Goal: Contribute content

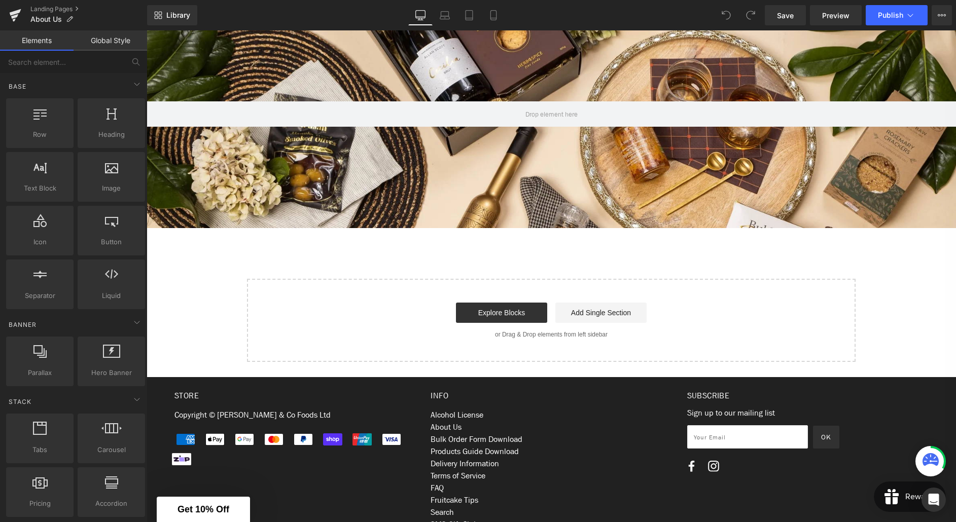
scroll to position [147, 0]
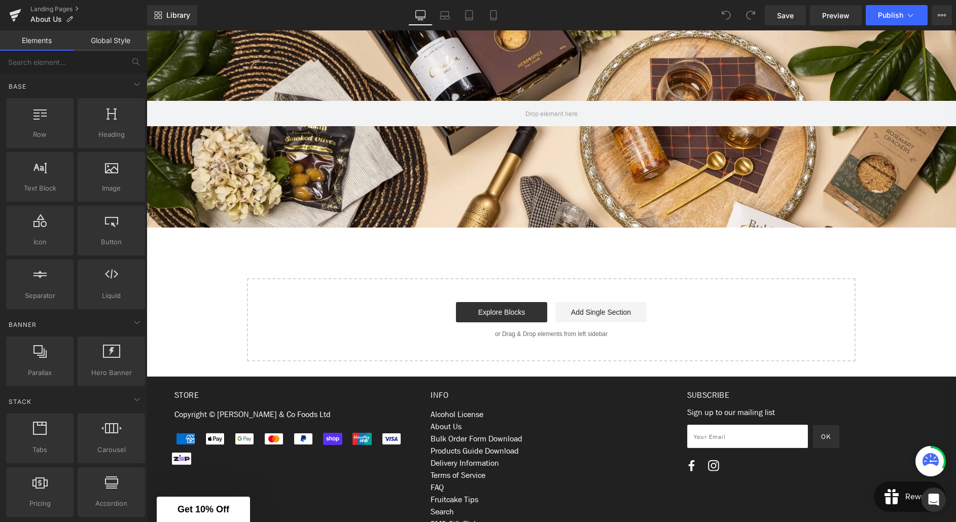
click at [371, 239] on div "Hero Banner Hero Banner Hero Banner Hero Banner ‹ › [GEOGRAPHIC_DATA] Select yo…" at bounding box center [551, 180] width 809 height 362
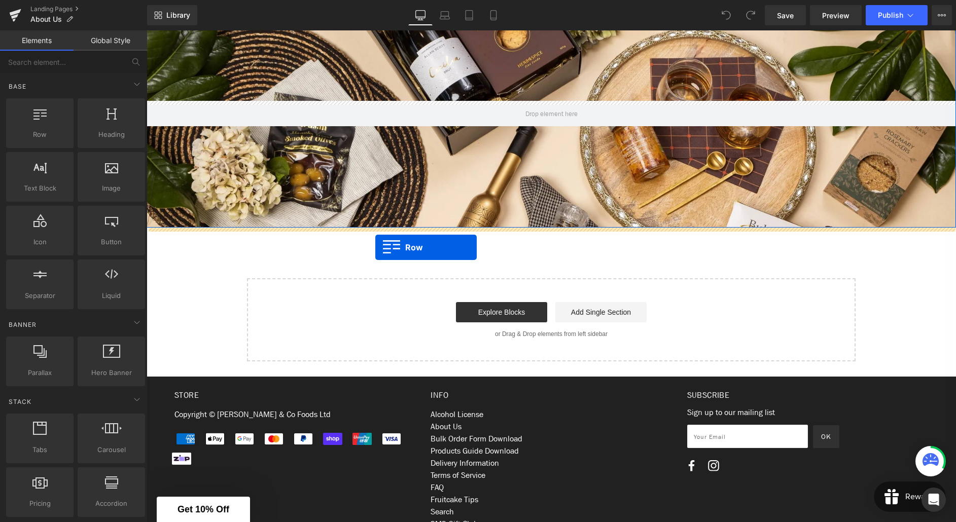
drag, startPoint x: 188, startPoint y: 147, endPoint x: 375, endPoint y: 247, distance: 212.3
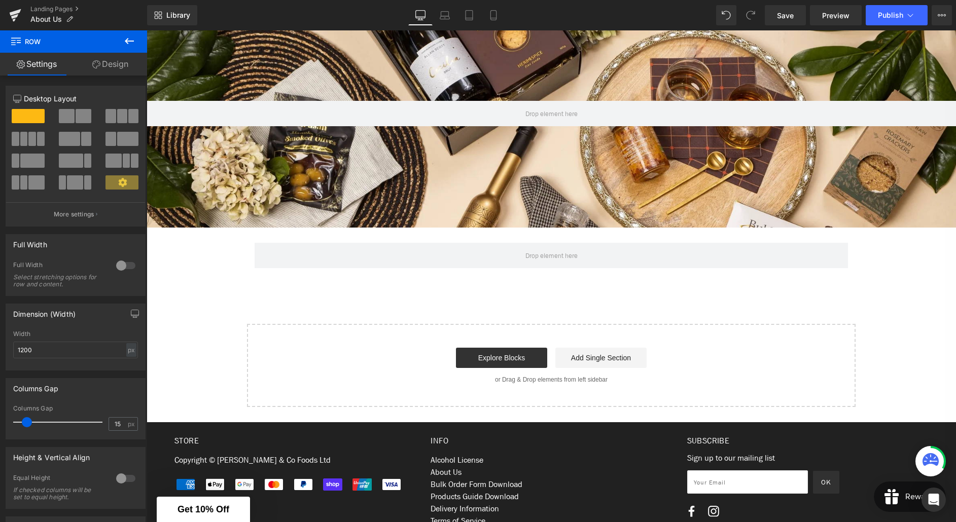
click at [124, 42] on icon at bounding box center [129, 41] width 12 height 12
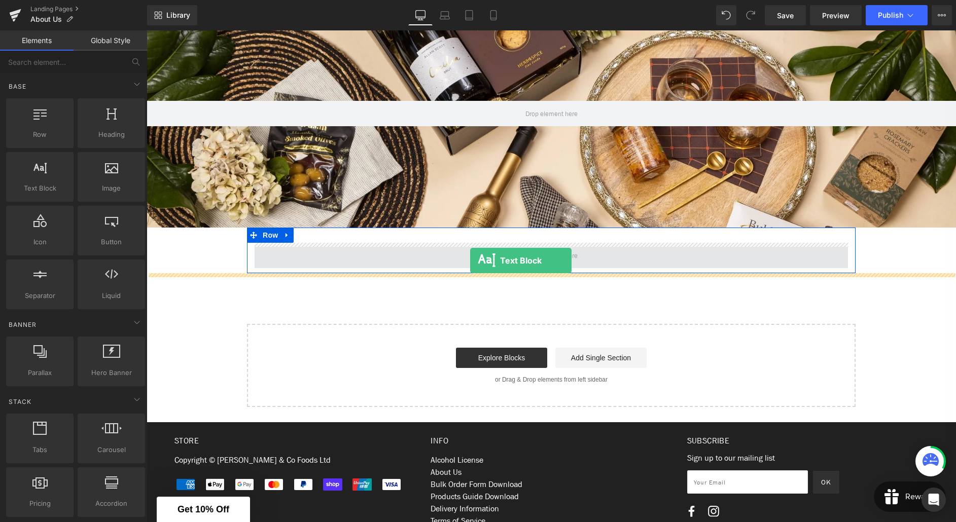
drag, startPoint x: 186, startPoint y: 210, endPoint x: 470, endPoint y: 261, distance: 288.5
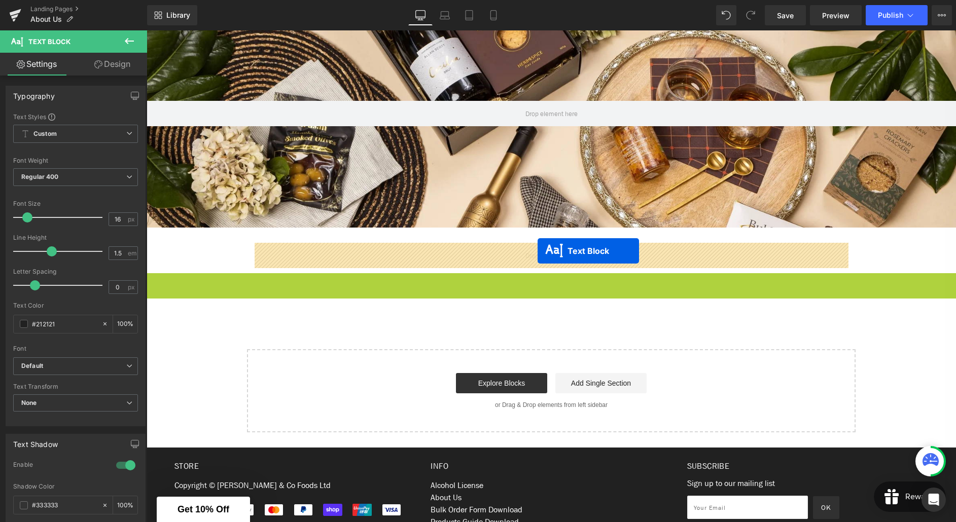
drag, startPoint x: 547, startPoint y: 286, endPoint x: 537, endPoint y: 251, distance: 36.2
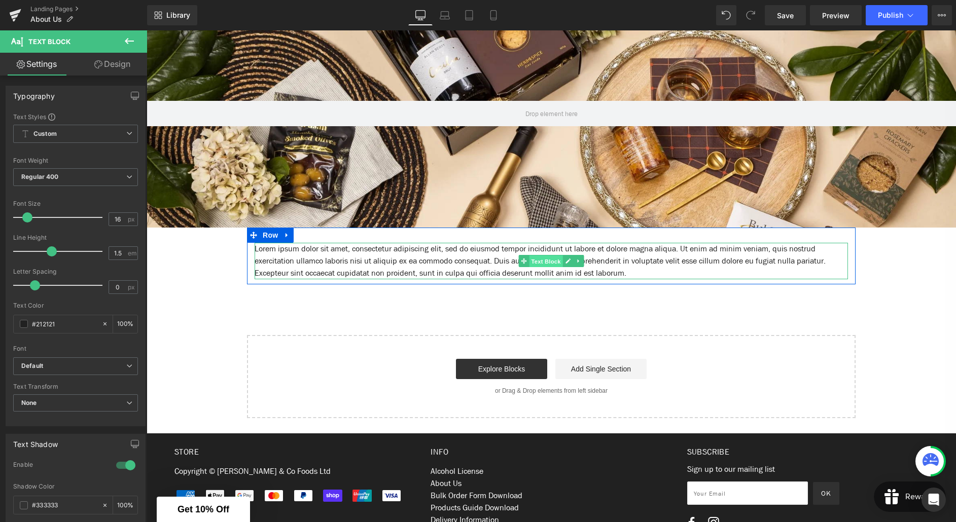
click at [551, 264] on span "Text Block" at bounding box center [545, 262] width 33 height 12
drag, startPoint x: 632, startPoint y: 260, endPoint x: 653, endPoint y: 267, distance: 21.7
click at [632, 260] on p "Lorem ipsum dolor sit amet, consectetur adipiscing elit, sed do eiusmod tempor …" at bounding box center [551, 261] width 593 height 37
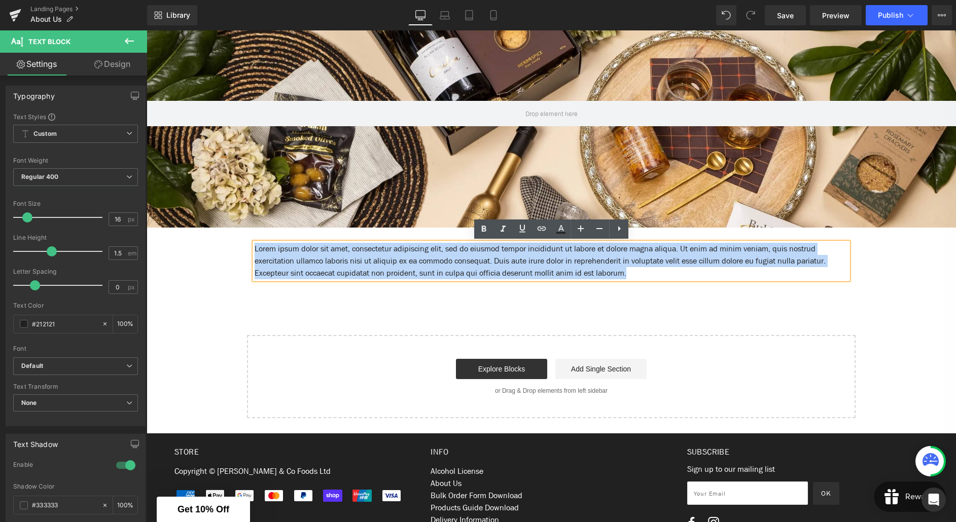
drag, startPoint x: 675, startPoint y: 275, endPoint x: 255, endPoint y: 249, distance: 421.2
click at [255, 249] on p "Lorem ipsum dolor sit amet, consectetur adipiscing elit, sed do eiusmod tempor …" at bounding box center [551, 261] width 593 height 37
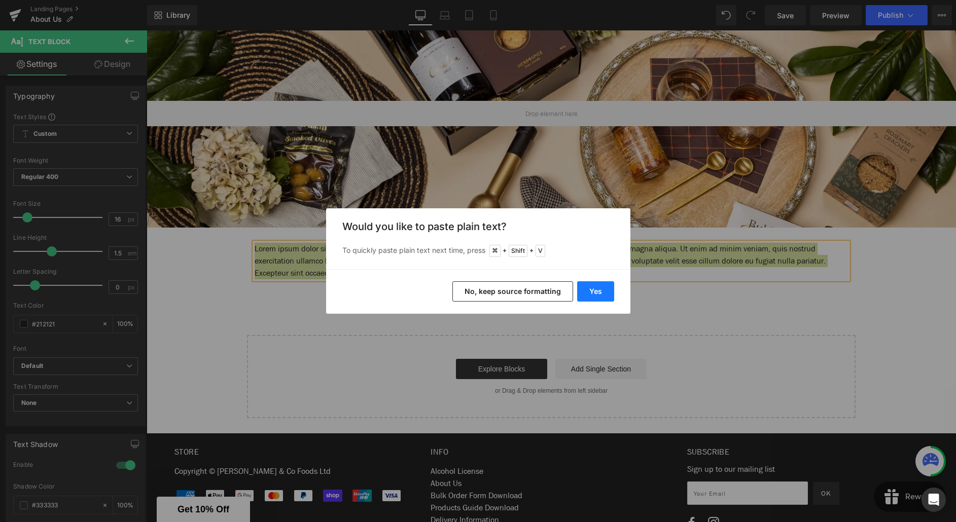
click at [596, 293] on button "Yes" at bounding box center [595, 291] width 37 height 20
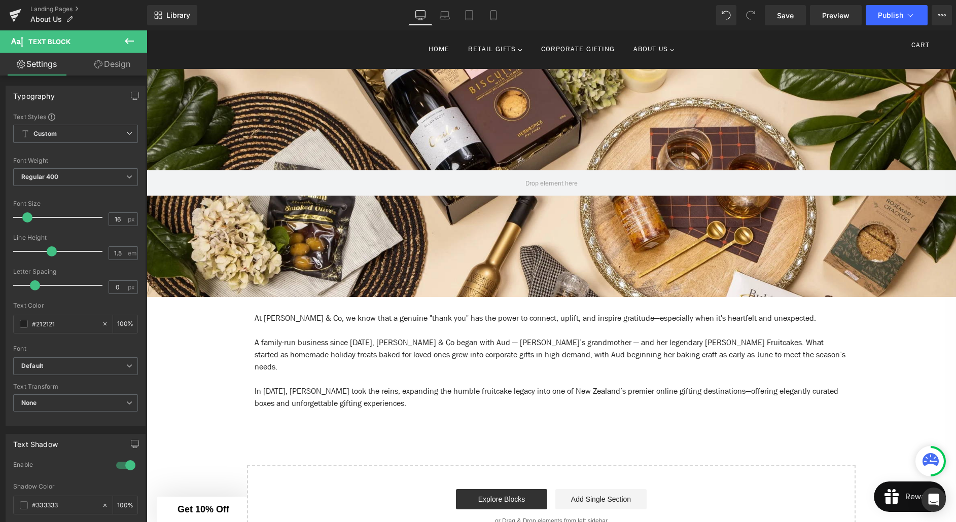
scroll to position [95, 0]
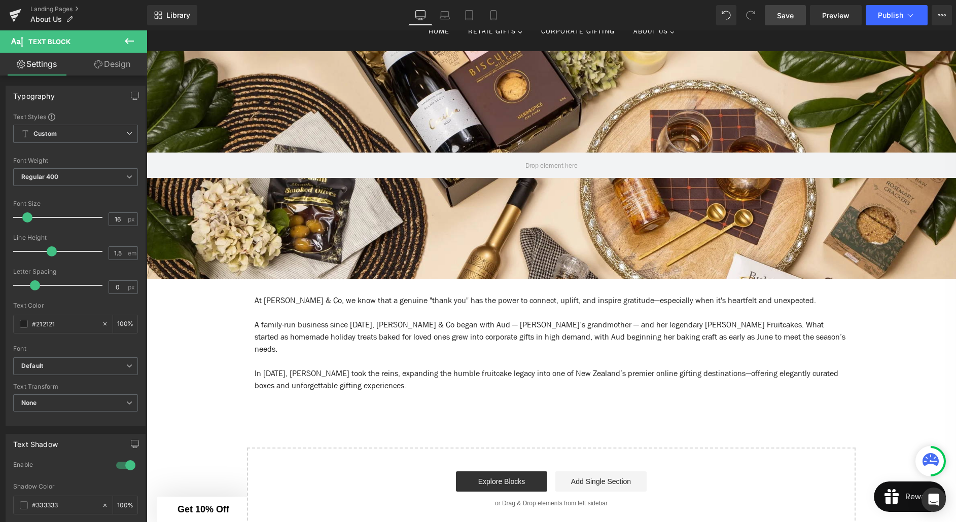
click at [789, 18] on span "Save" at bounding box center [785, 15] width 17 height 11
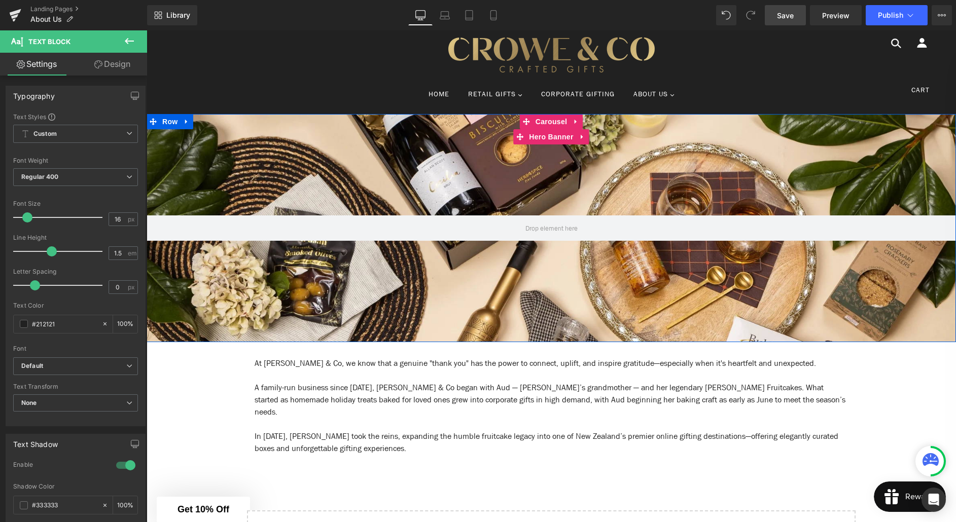
scroll to position [0, 0]
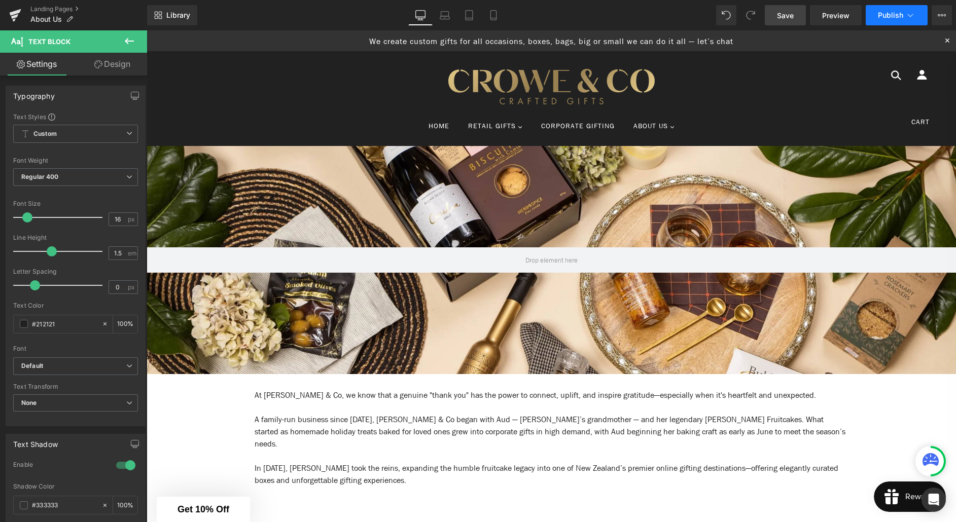
click at [883, 14] on span "Publish" at bounding box center [890, 15] width 25 height 8
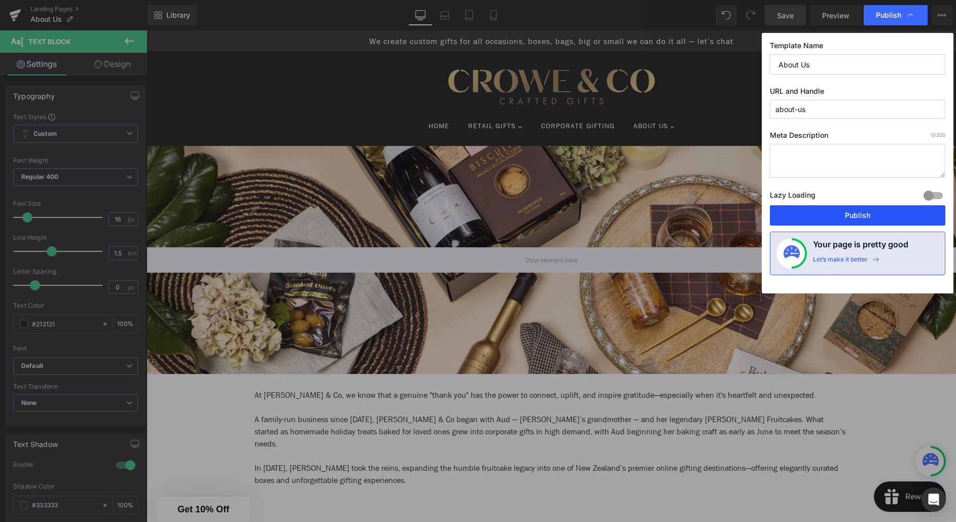
click at [841, 216] on button "Publish" at bounding box center [857, 215] width 175 height 20
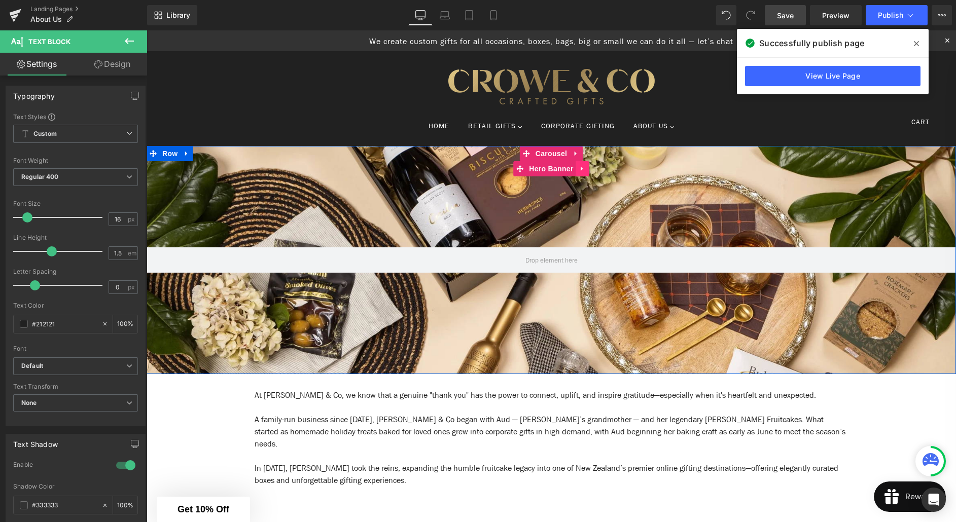
click at [582, 172] on icon at bounding box center [582, 169] width 7 height 8
click at [589, 170] on icon at bounding box center [589, 168] width 7 height 7
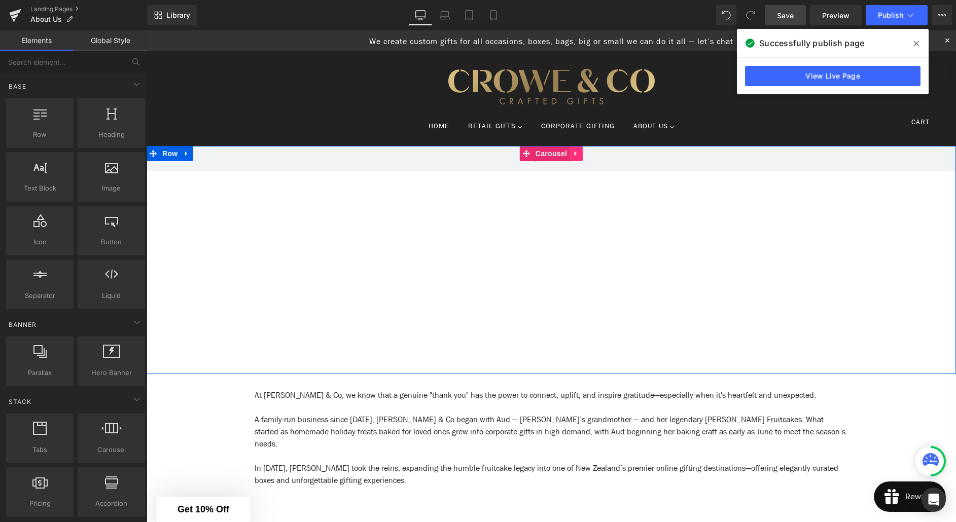
click at [576, 155] on icon at bounding box center [575, 154] width 7 height 8
click at [581, 155] on icon at bounding box center [582, 154] width 7 height 8
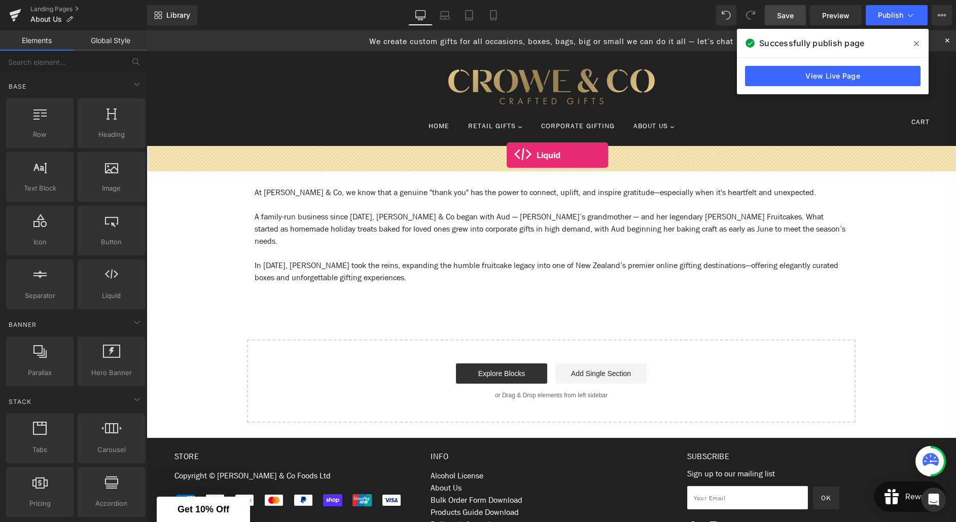
drag, startPoint x: 249, startPoint y: 309, endPoint x: 507, endPoint y: 155, distance: 299.8
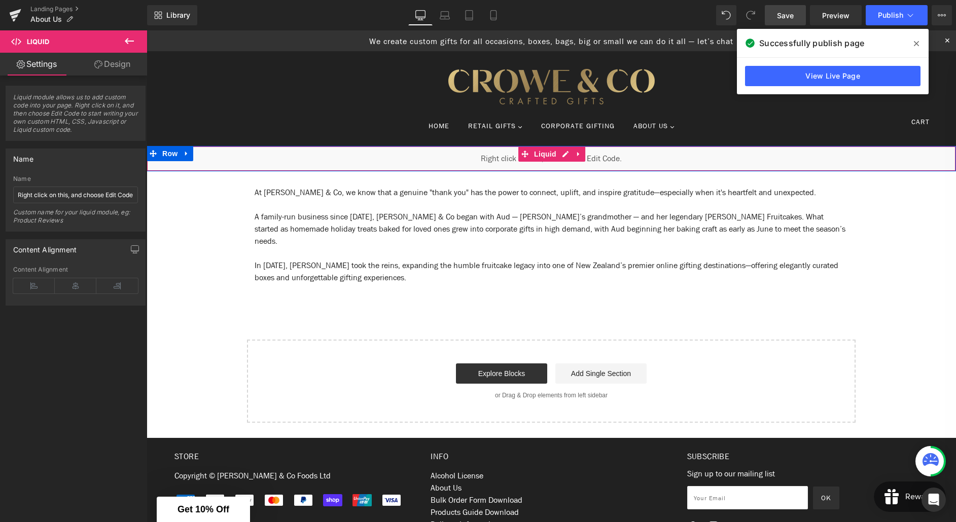
click at [578, 156] on icon at bounding box center [578, 155] width 7 height 8
click at [485, 160] on div "Liquid" at bounding box center [551, 158] width 809 height 25
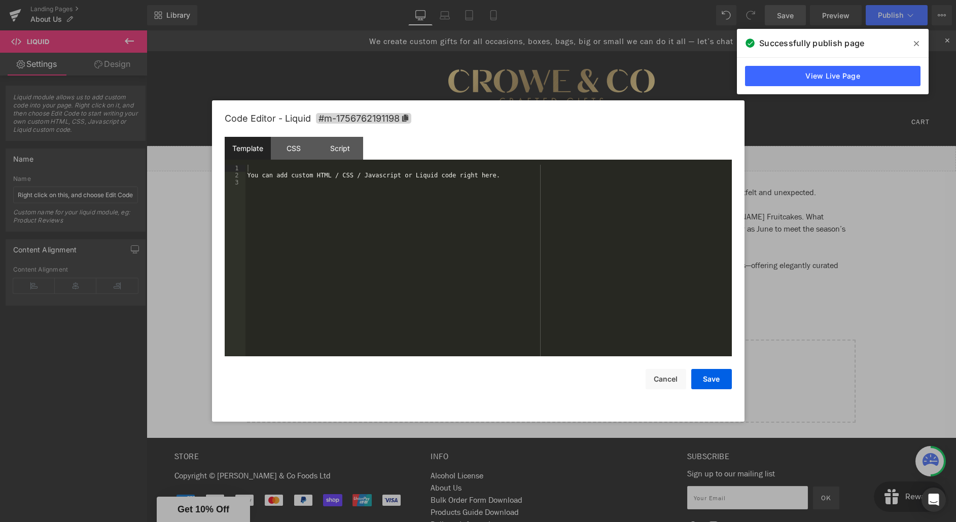
click at [462, 0] on div "Liquid You are previewing how the will restyle your page. You can not edit Elem…" at bounding box center [478, 0] width 956 height 0
click at [297, 177] on div "You can add custom HTML / CSS / Javascript or Liquid code right here." at bounding box center [488, 268] width 486 height 206
drag, startPoint x: 299, startPoint y: 175, endPoint x: 254, endPoint y: 176, distance: 45.1
click at [254, 176] on div "You can add < video poster = "" controls = "controls" playsinline = "" src = "[…" at bounding box center [488, 268] width 486 height 206
drag, startPoint x: 576, startPoint y: 182, endPoint x: 363, endPoint y: 184, distance: 213.5
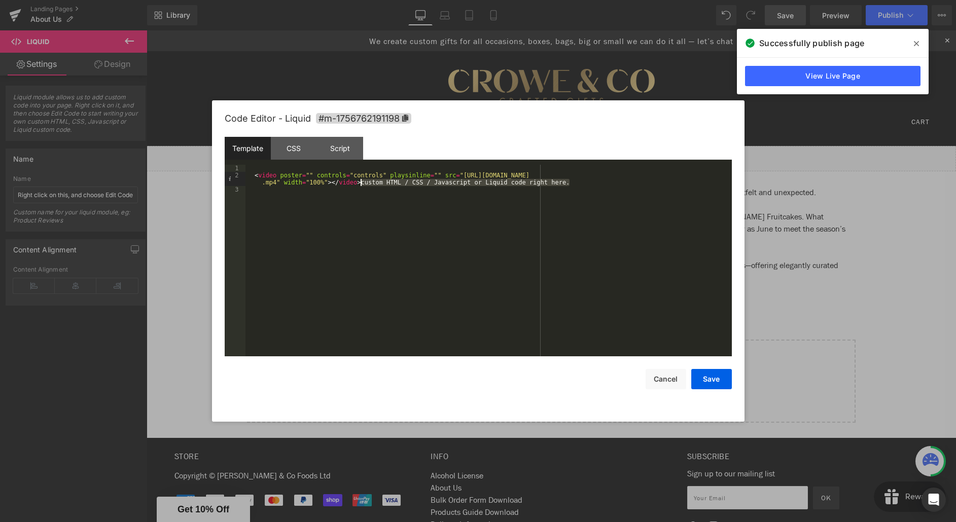
click at [363, 184] on div "< video poster = "" controls = "controls" playsinline = "" src = "[URL][DOMAIN_…" at bounding box center [488, 268] width 486 height 206
click at [712, 382] on button "Save" at bounding box center [711, 379] width 41 height 20
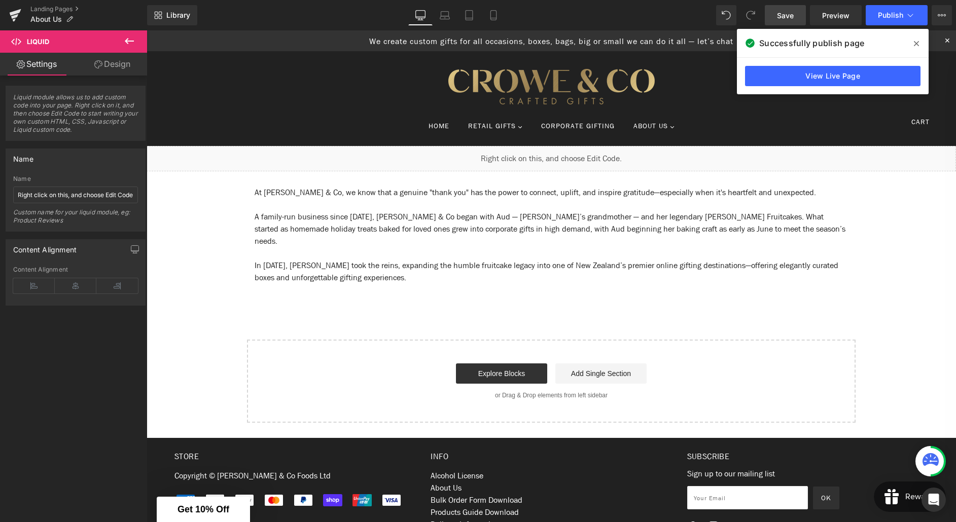
click at [785, 17] on span "Save" at bounding box center [785, 15] width 17 height 11
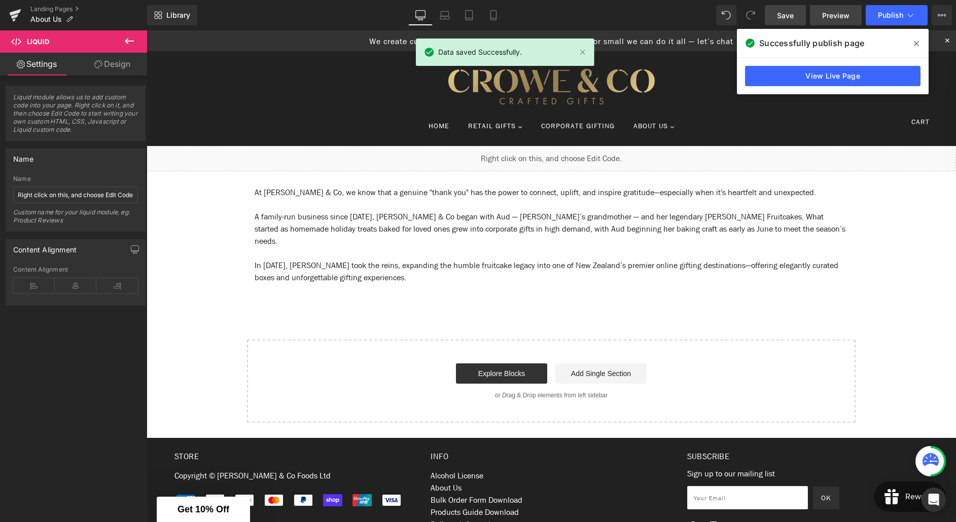
click at [828, 18] on span "Preview" at bounding box center [835, 15] width 27 height 11
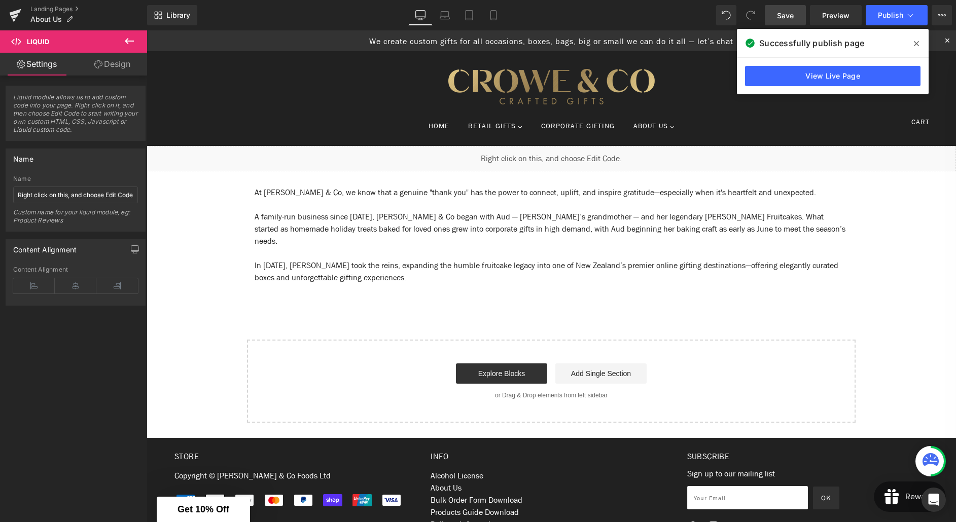
click at [125, 41] on icon at bounding box center [129, 41] width 12 height 12
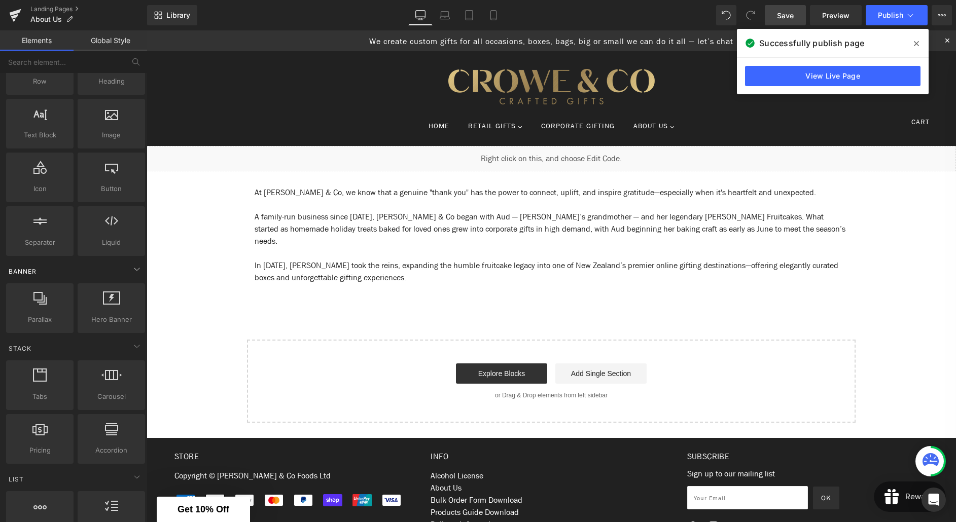
scroll to position [60, 0]
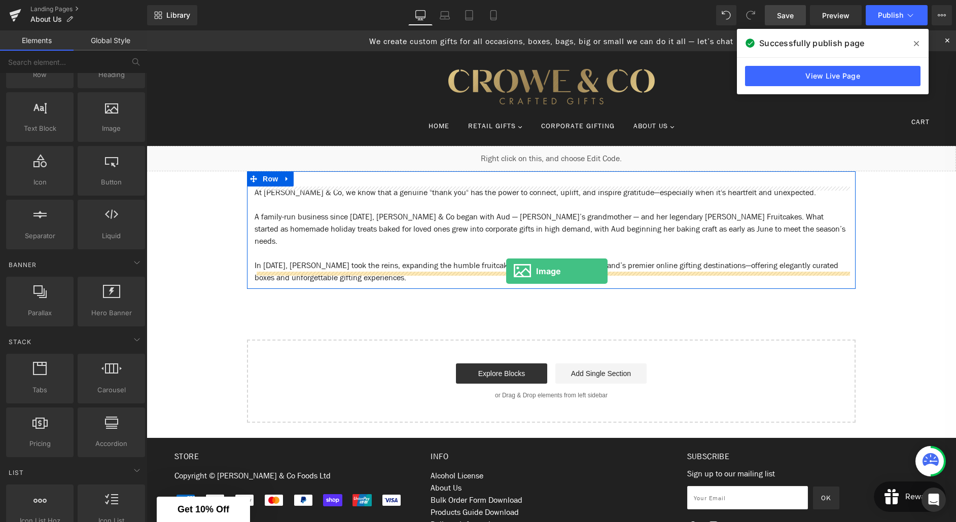
drag, startPoint x: 254, startPoint y: 145, endPoint x: 506, endPoint y: 271, distance: 281.9
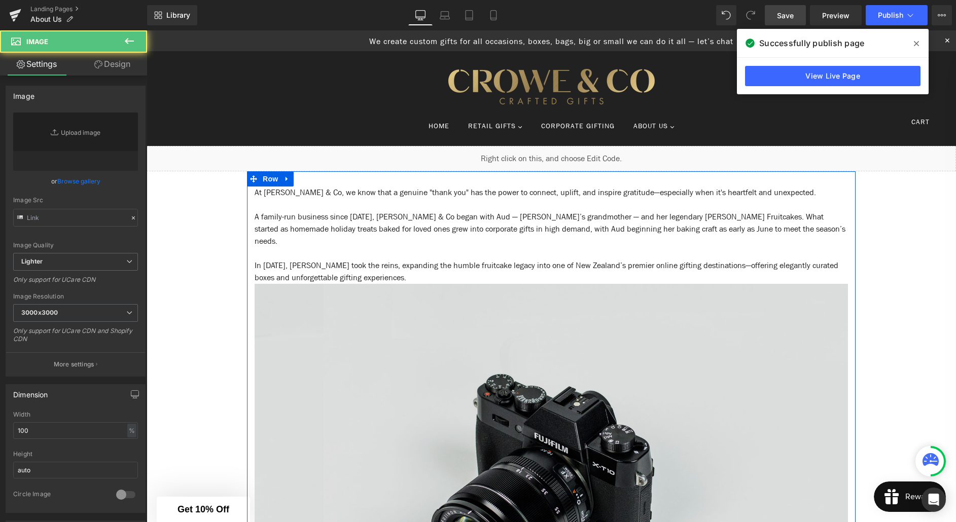
type input "//[DOMAIN_NAME][URL]"
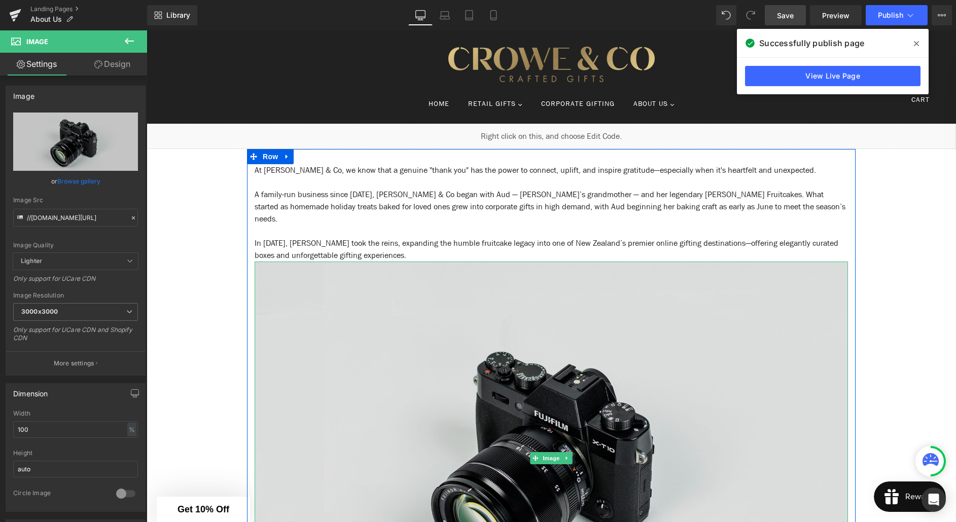
scroll to position [55, 0]
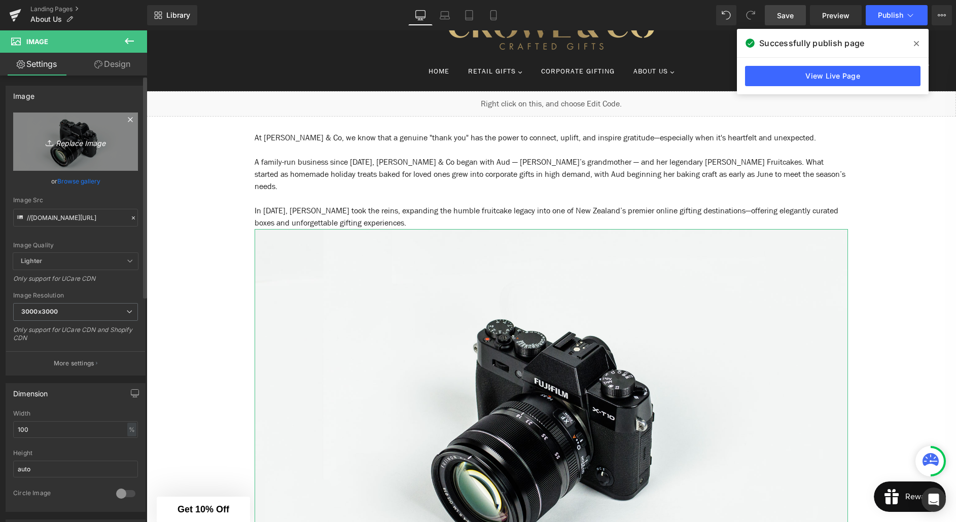
click at [78, 154] on link "Replace Image" at bounding box center [75, 142] width 125 height 58
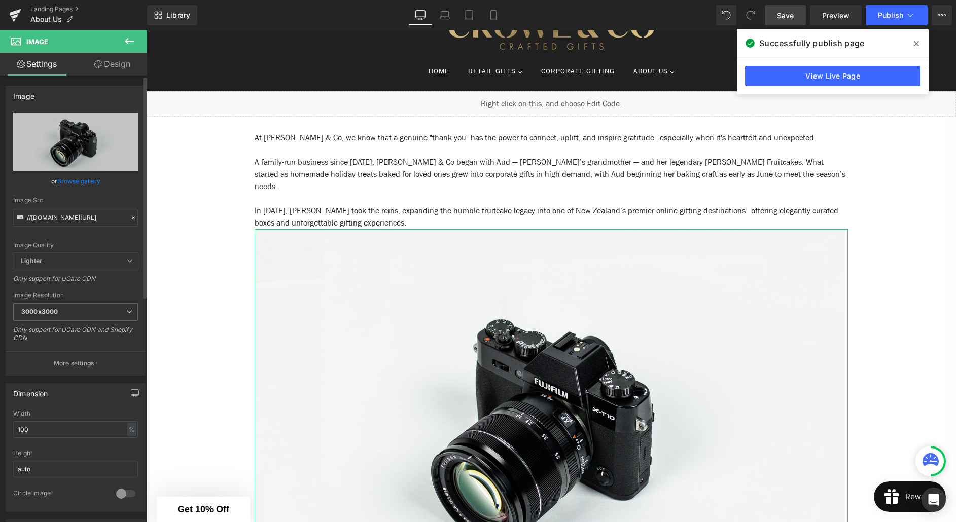
click at [81, 182] on link "Browse gallery" at bounding box center [78, 181] width 43 height 18
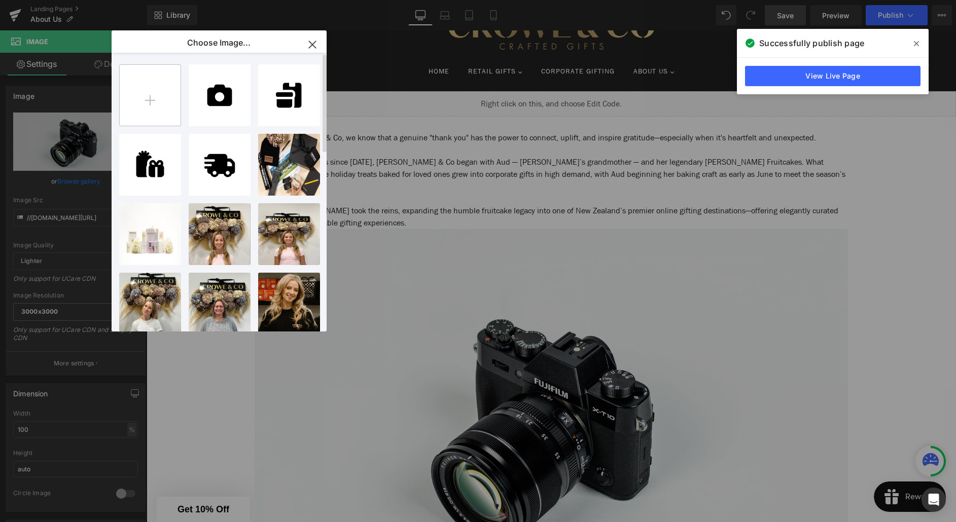
click at [158, 100] on input "file" at bounding box center [150, 95] width 61 height 61
click at [230, 45] on p "Choose Image..." at bounding box center [218, 43] width 63 height 10
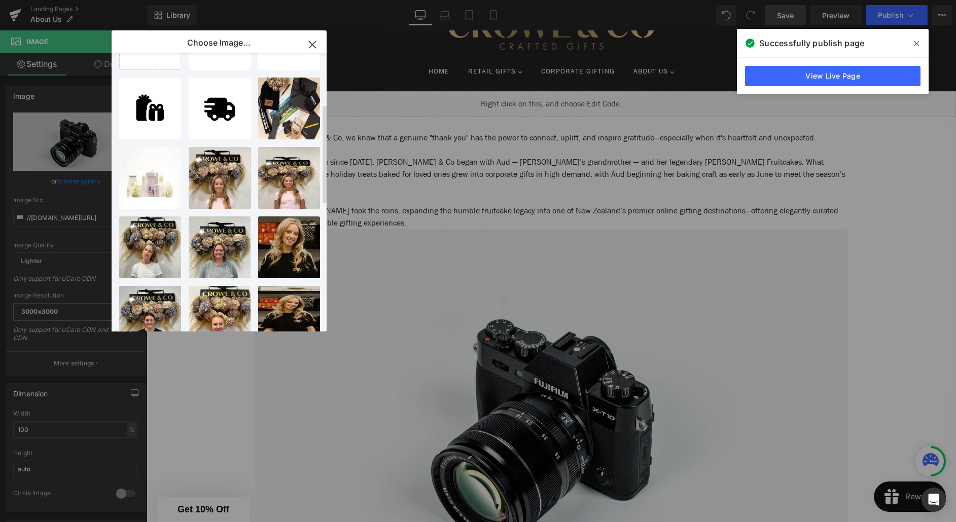
scroll to position [0, 0]
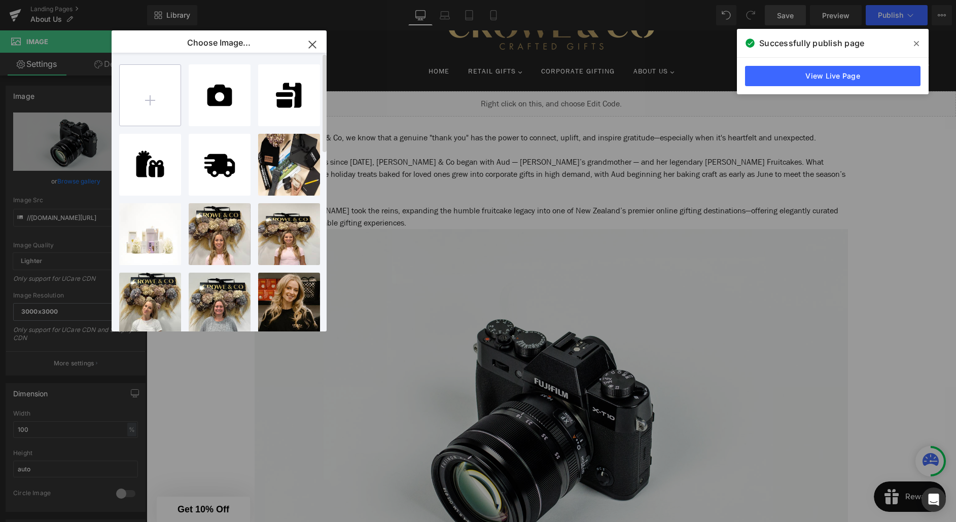
click at [156, 103] on input "file" at bounding box center [150, 95] width 61 height 61
click at [310, 44] on icon "button" at bounding box center [312, 45] width 16 height 16
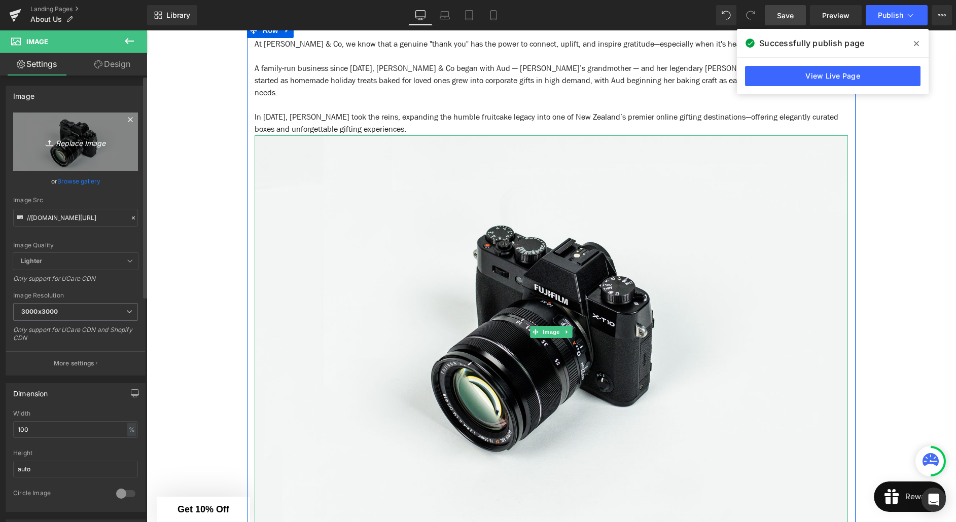
scroll to position [149, 0]
click at [85, 144] on icon "Replace Image" at bounding box center [75, 141] width 81 height 13
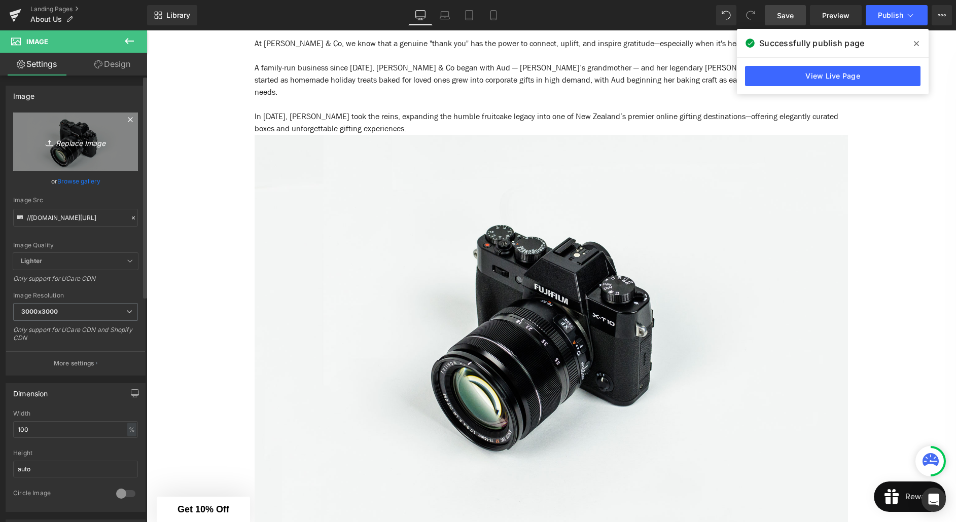
type input "C:\fakepath\Aud.JPG"
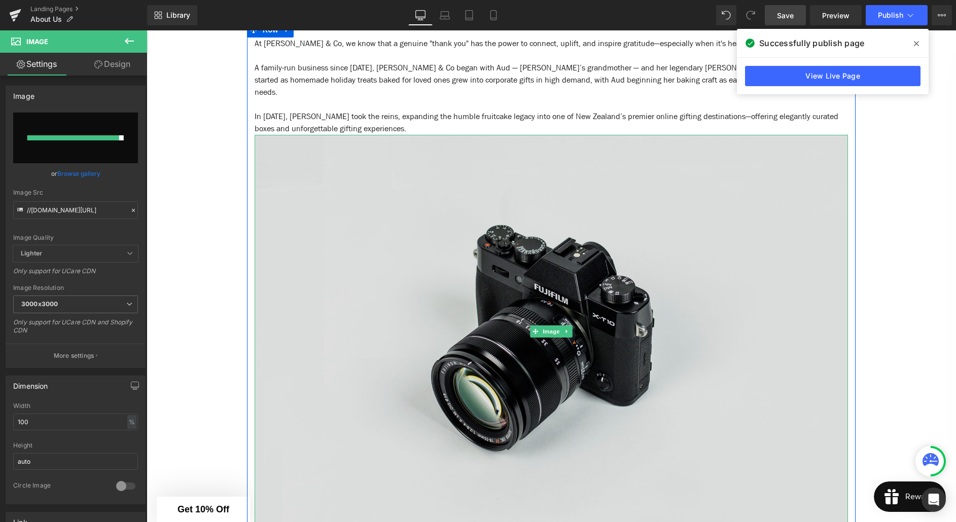
type input "[URL][DOMAIN_NAME]"
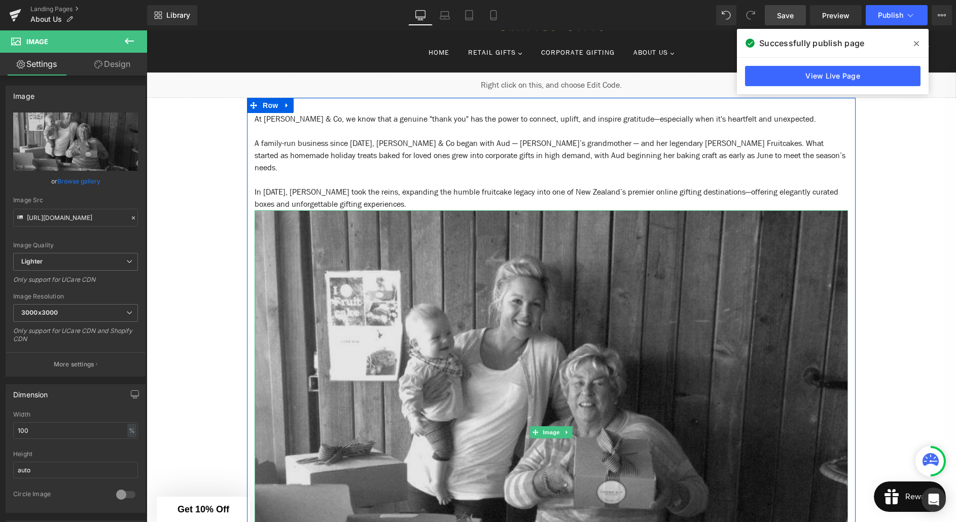
scroll to position [73, 0]
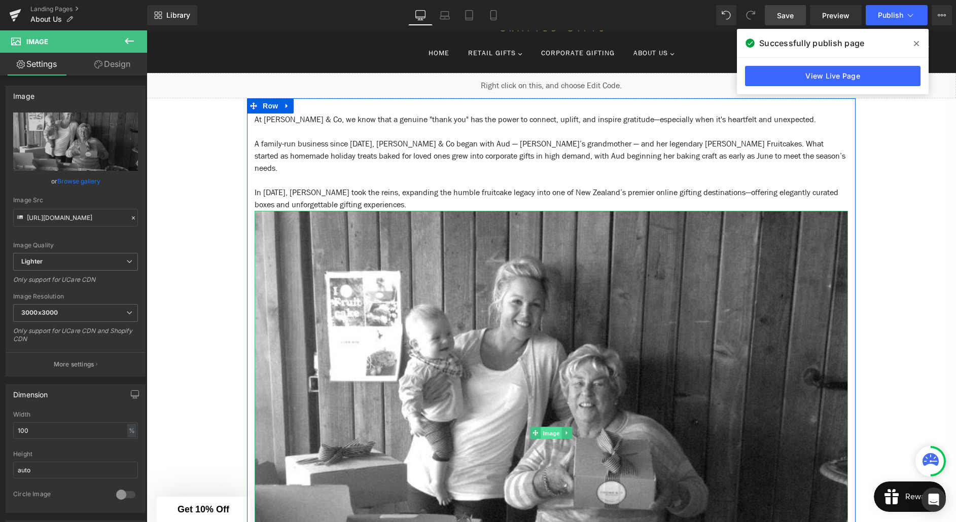
click at [547, 427] on span "Image" at bounding box center [551, 433] width 21 height 12
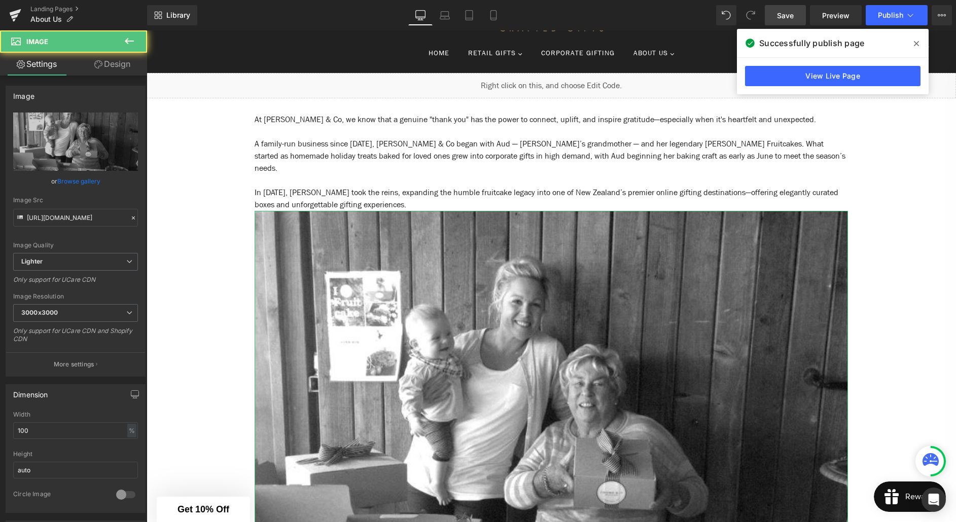
drag, startPoint x: 117, startPoint y: 61, endPoint x: 114, endPoint y: 87, distance: 26.0
click at [117, 61] on link "Design" at bounding box center [113, 64] width 74 height 23
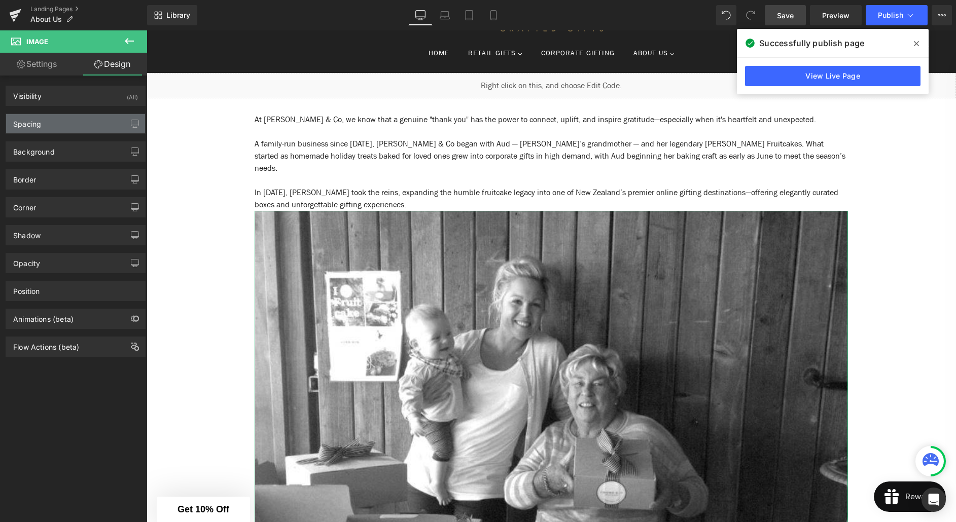
click at [56, 127] on div "Spacing" at bounding box center [75, 123] width 139 height 19
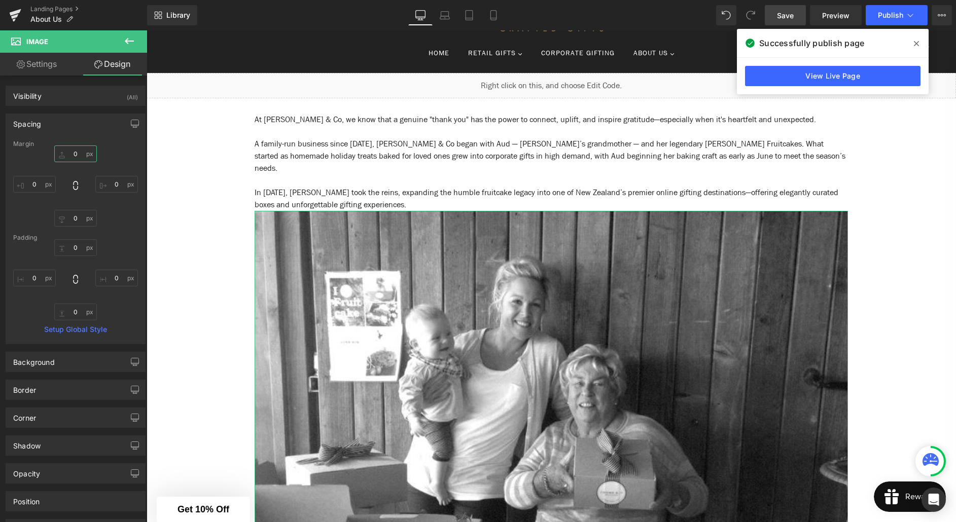
click at [71, 153] on input "0" at bounding box center [75, 154] width 43 height 17
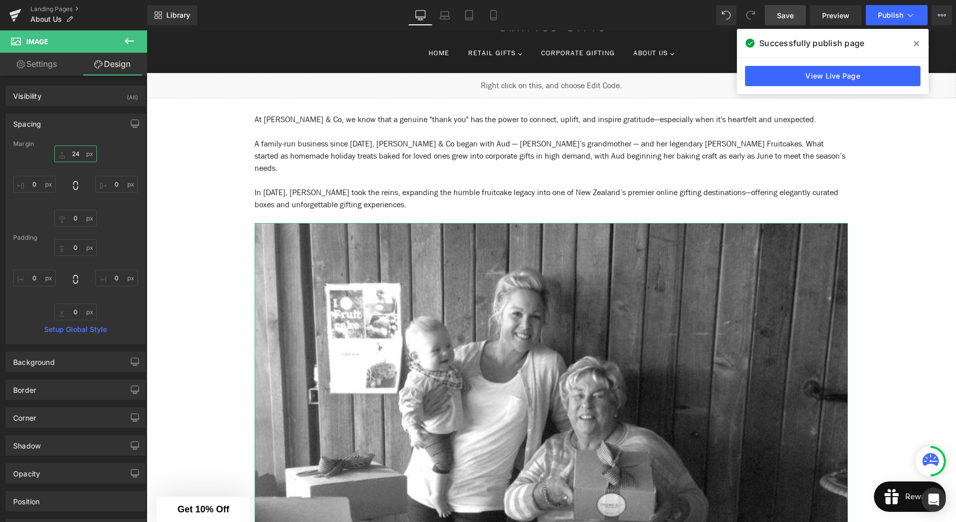
type input "2"
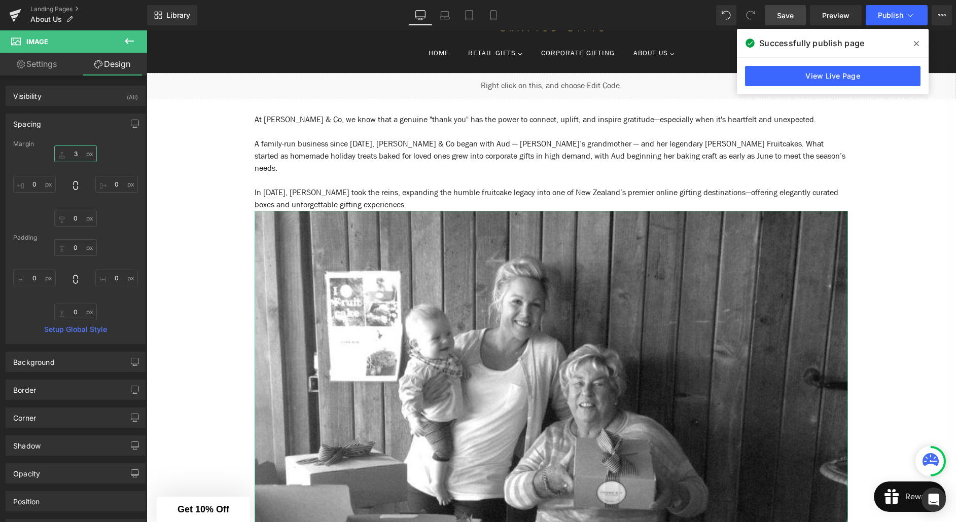
type input "32"
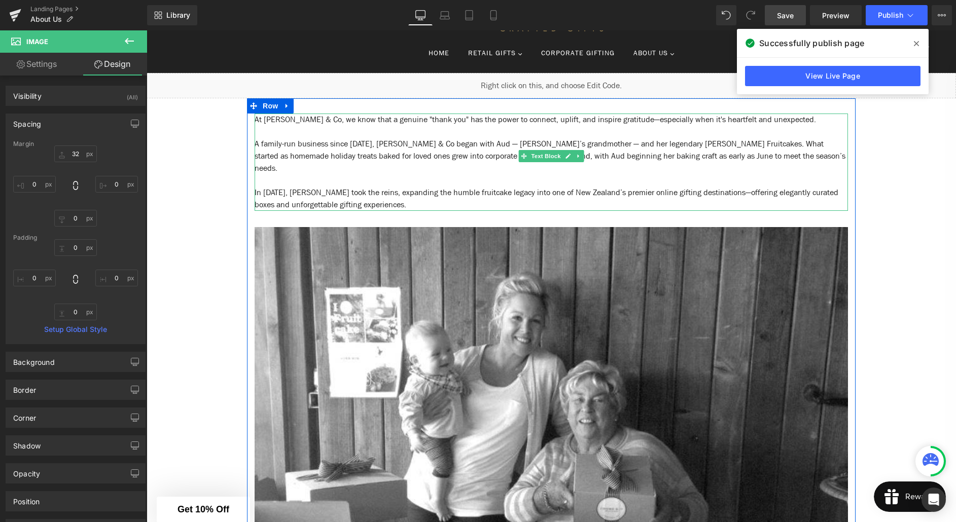
click at [483, 187] on p "In [DATE], [PERSON_NAME] took the reins, expanding the humble fruitcake legacy …" at bounding box center [551, 199] width 593 height 24
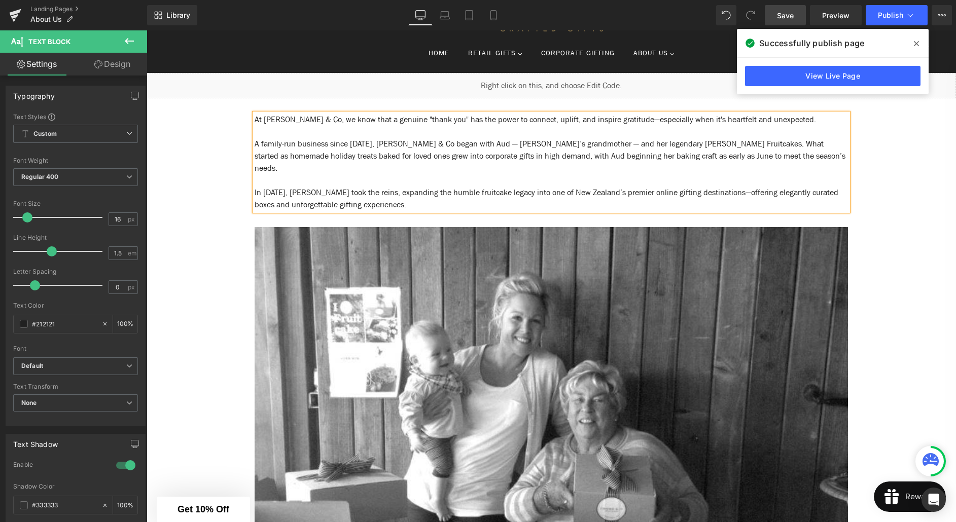
click at [795, 21] on link "Save" at bounding box center [785, 15] width 41 height 20
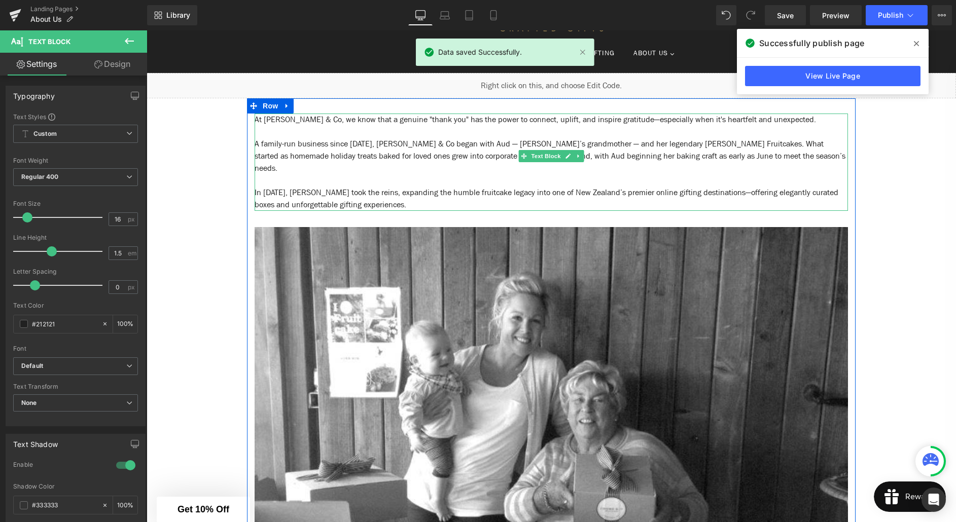
scroll to position [0, 0]
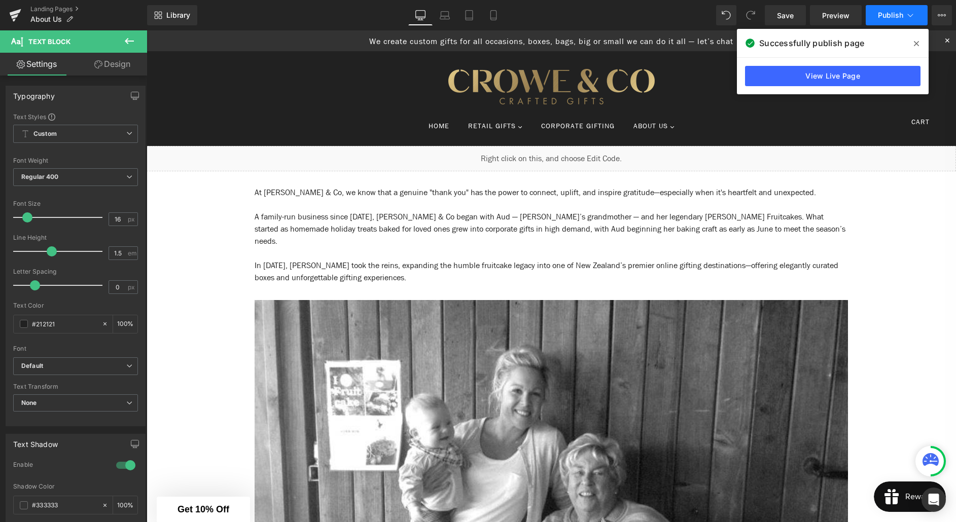
click at [893, 14] on span "Publish" at bounding box center [890, 15] width 25 height 8
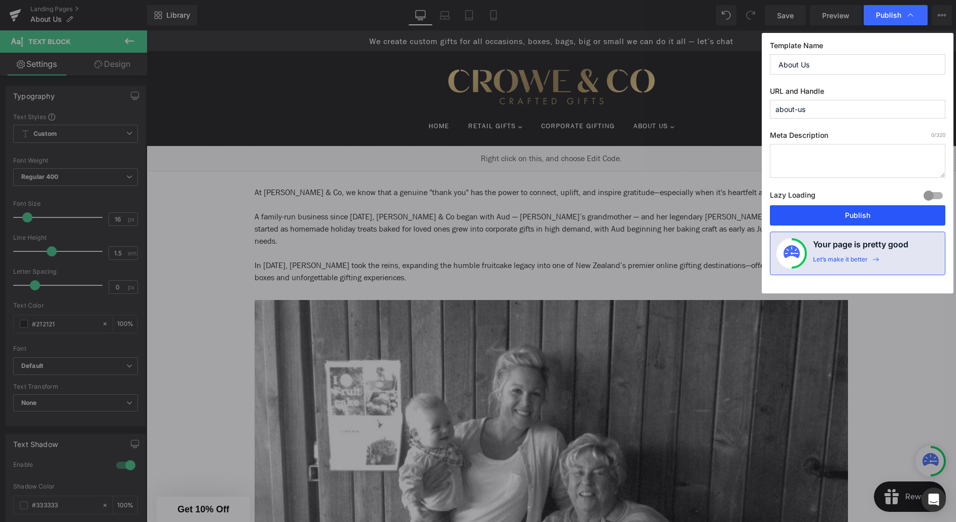
click at [861, 214] on button "Publish" at bounding box center [857, 215] width 175 height 20
